Goal: Find specific page/section: Find specific page/section

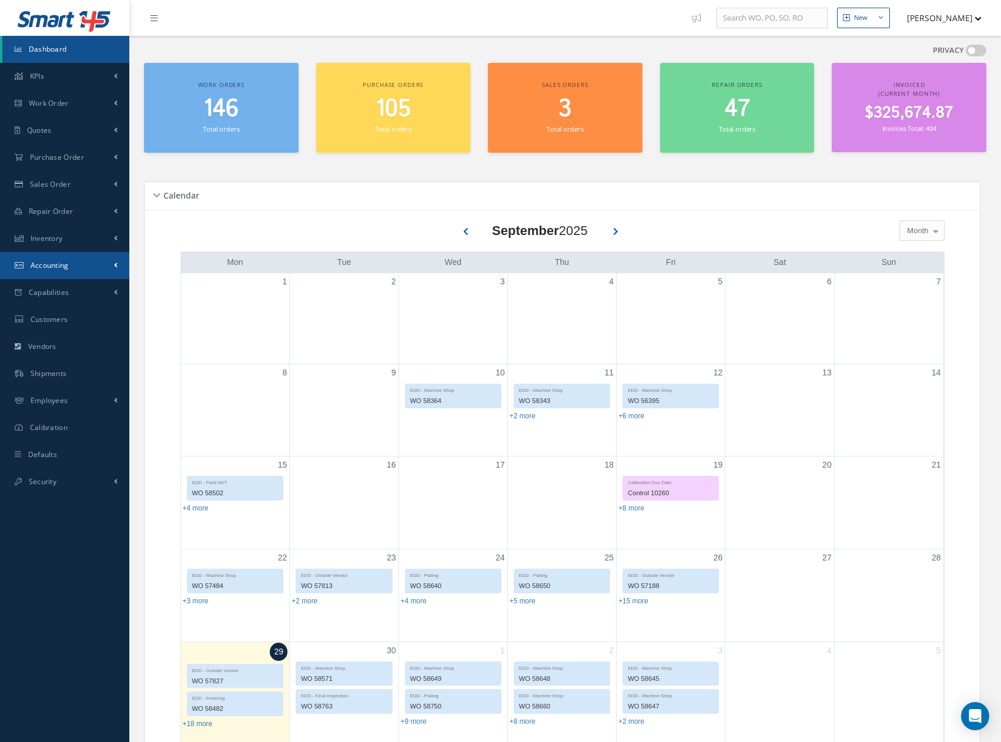
click at [51, 267] on span "Accounting" at bounding box center [50, 265] width 38 height 10
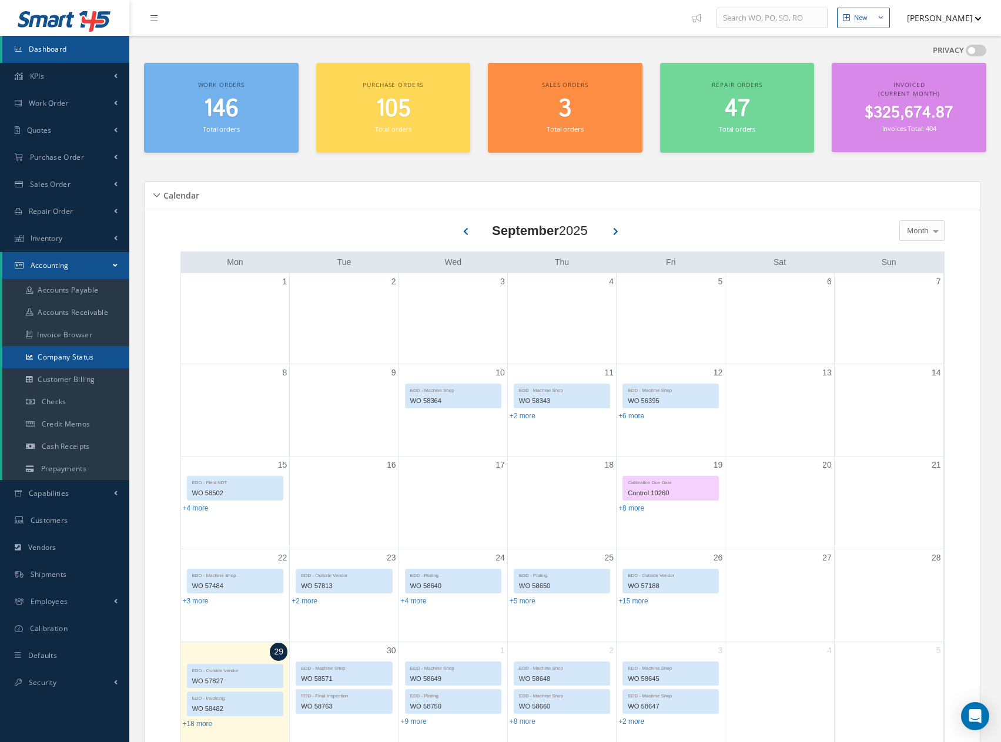
click at [65, 356] on link "Company Status" at bounding box center [65, 357] width 127 height 22
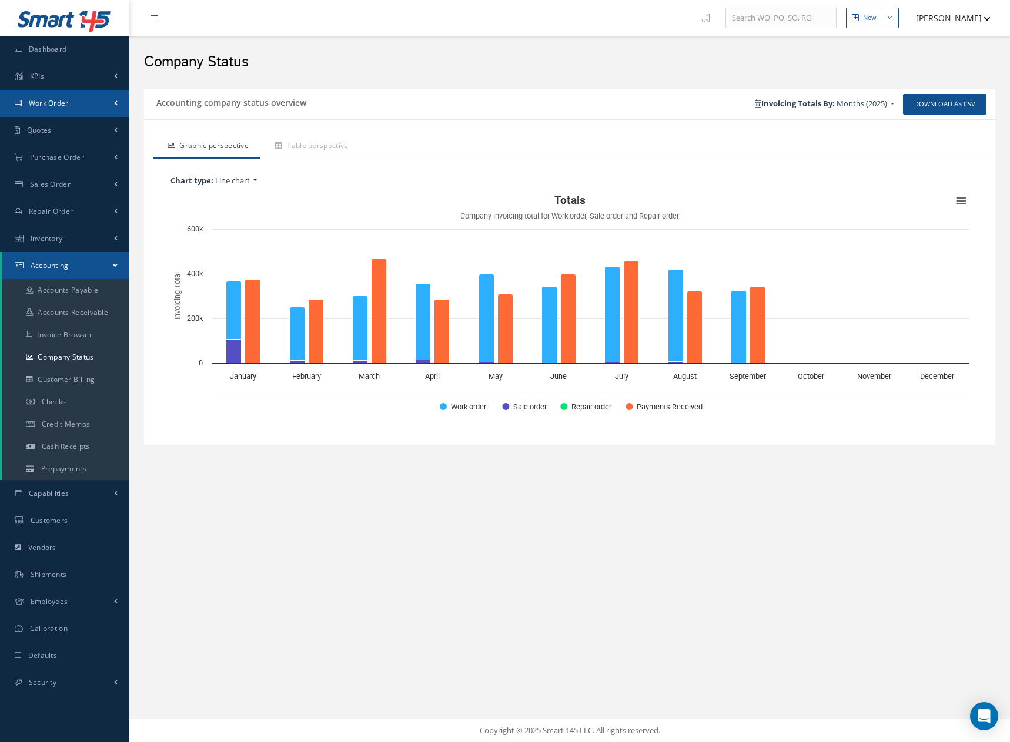
click at [44, 100] on span "Work Order" at bounding box center [49, 103] width 40 height 10
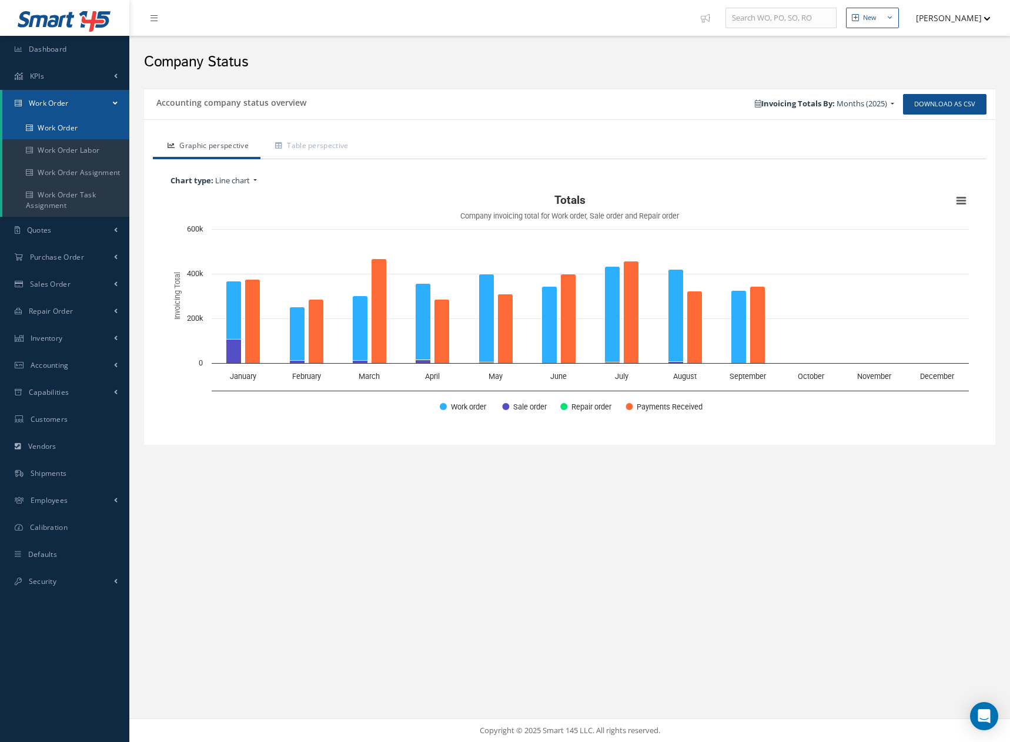
click at [49, 132] on link "Work Order" at bounding box center [65, 128] width 127 height 22
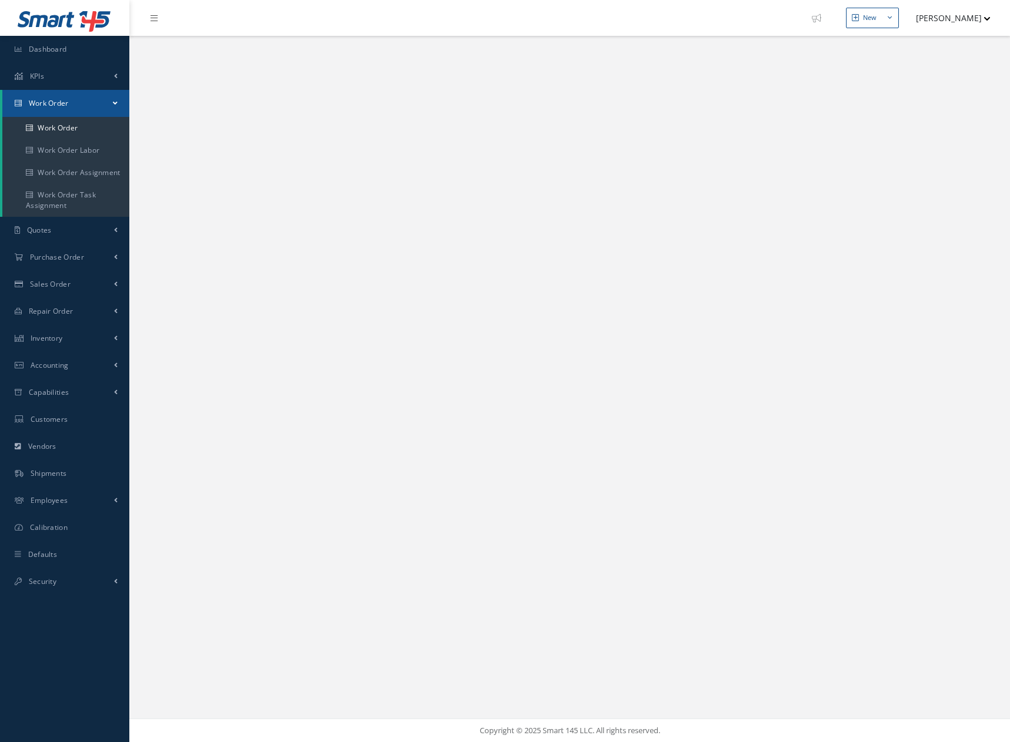
select select "25"
